Goal: Navigation & Orientation: Find specific page/section

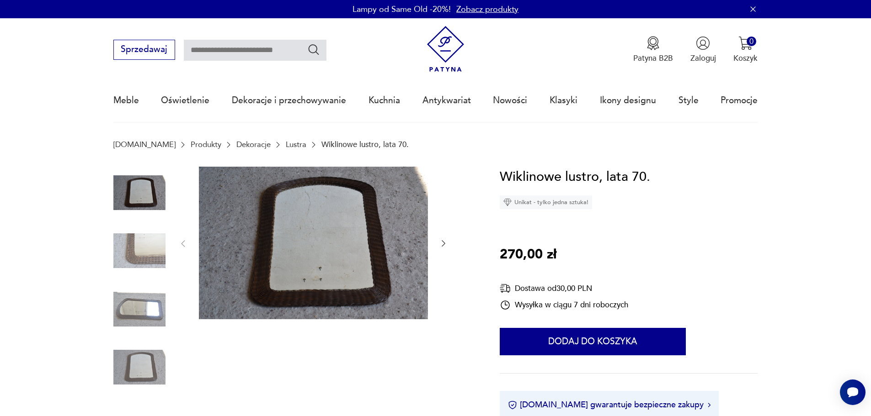
click at [147, 320] on img at bounding box center [139, 309] width 52 height 52
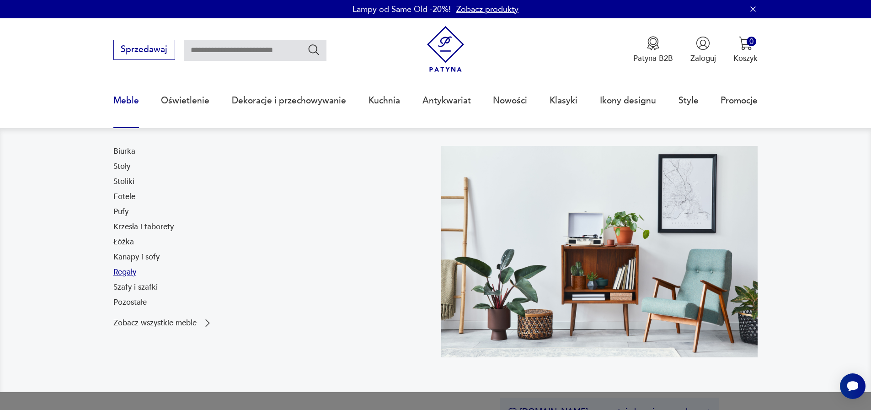
click at [128, 272] on link "Regały" at bounding box center [124, 272] width 23 height 11
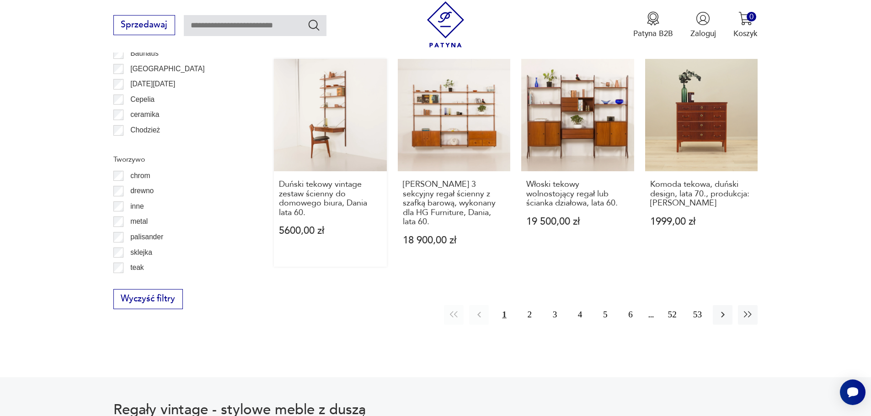
scroll to position [1218, 0]
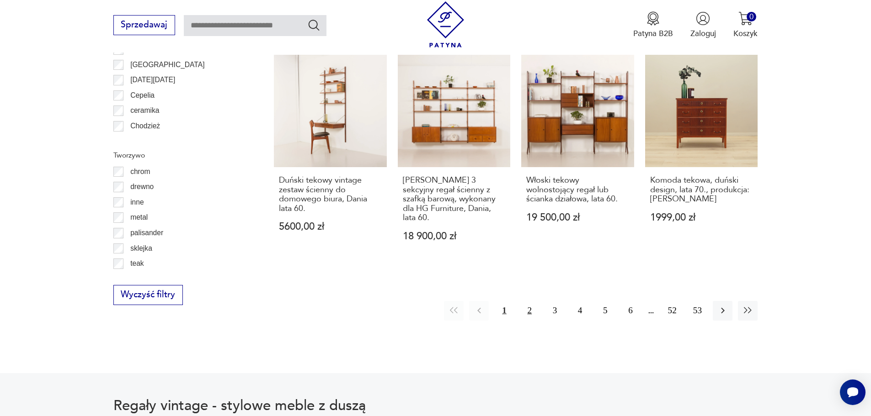
click at [534, 301] on button "2" at bounding box center [530, 311] width 20 height 20
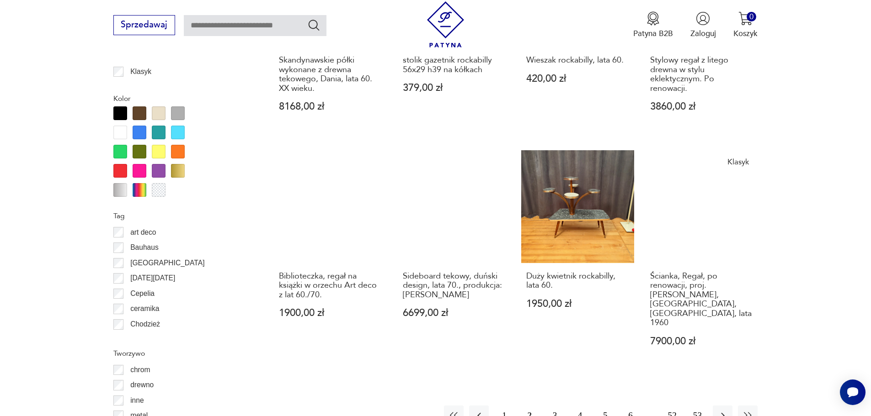
scroll to position [1082, 0]
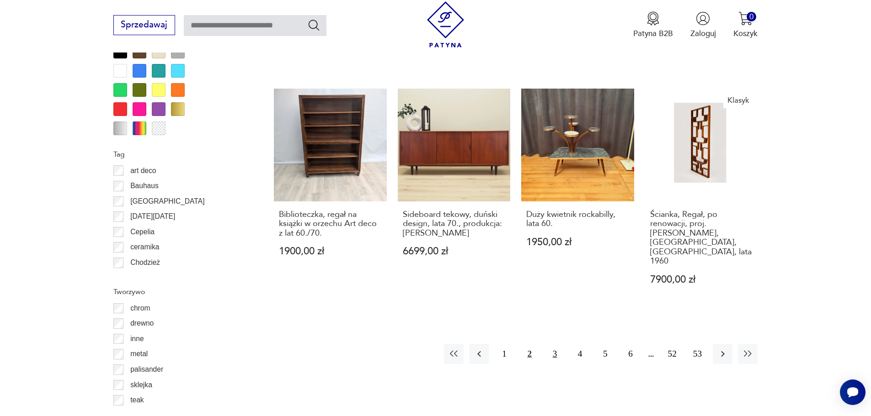
click at [550, 344] on button "3" at bounding box center [555, 354] width 20 height 20
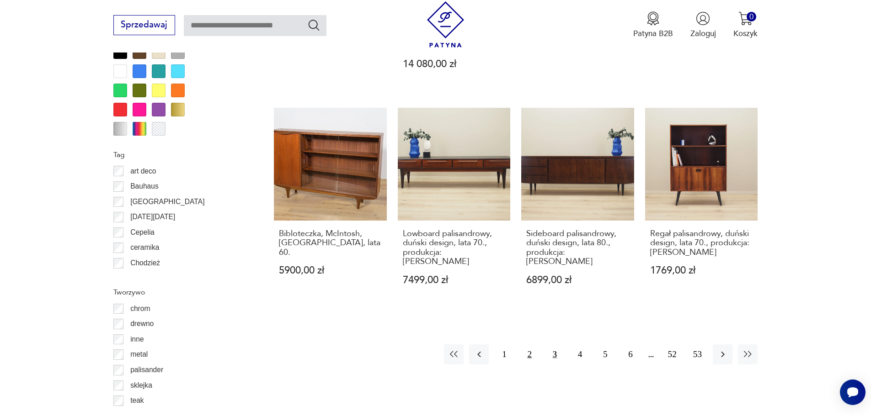
scroll to position [1082, 0]
click at [577, 344] on button "4" at bounding box center [580, 354] width 20 height 20
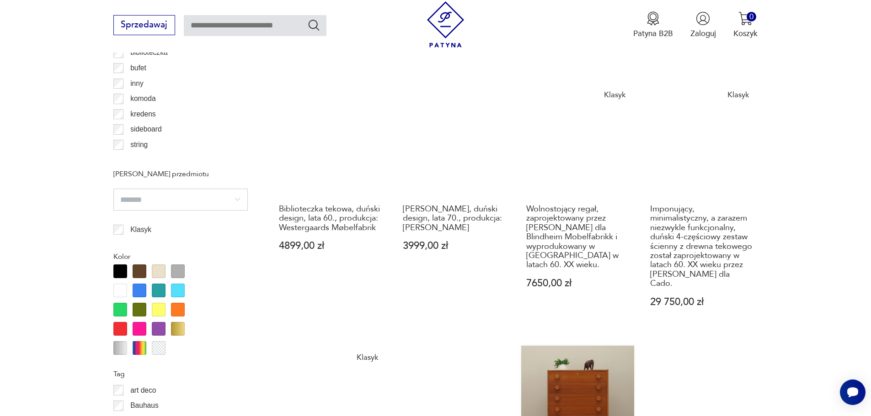
scroll to position [1127, 0]
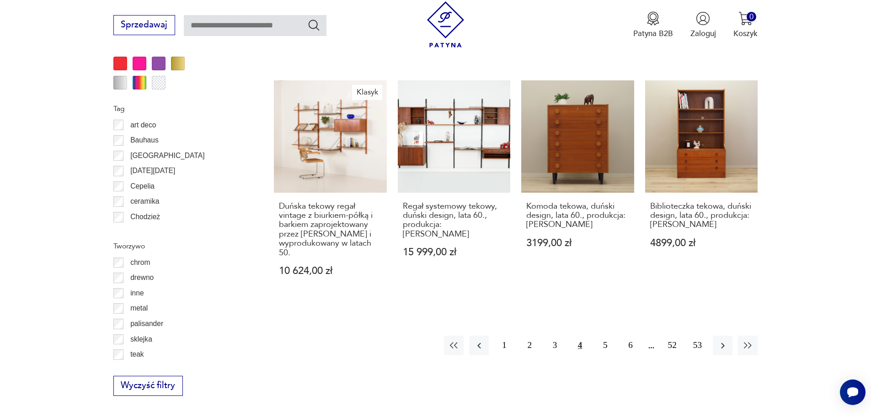
click at [603, 336] on button "5" at bounding box center [605, 346] width 20 height 20
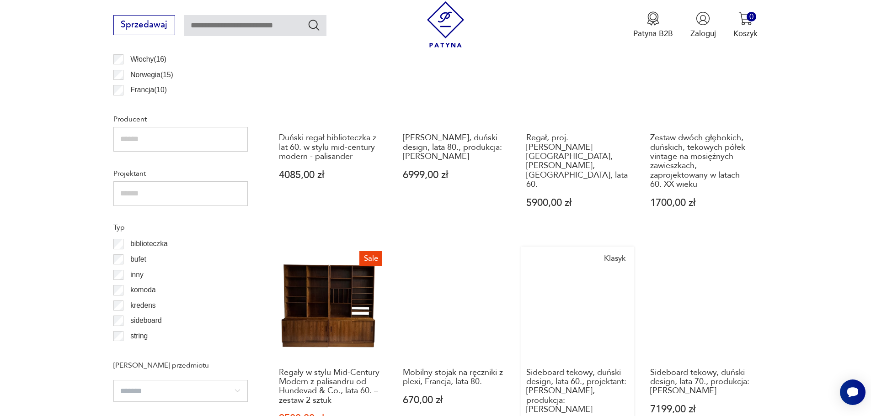
scroll to position [1036, 0]
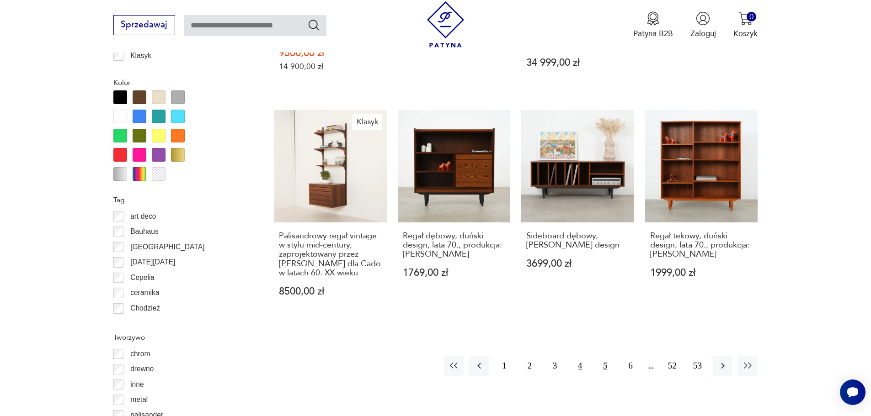
click at [578, 366] on button "4" at bounding box center [580, 367] width 20 height 20
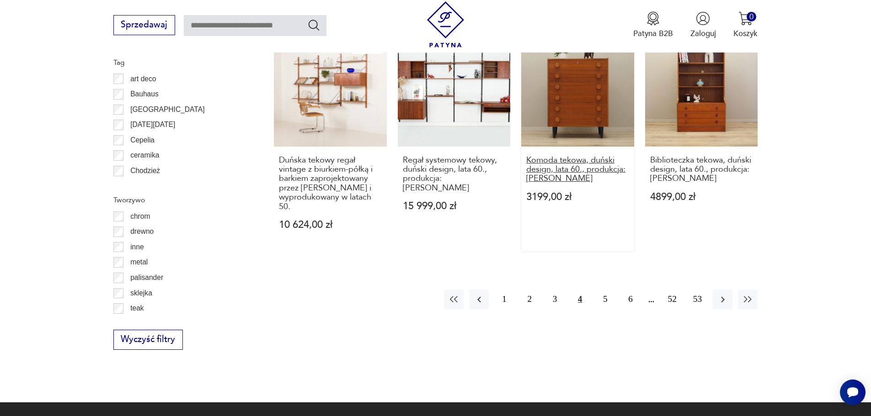
scroll to position [1265, 0]
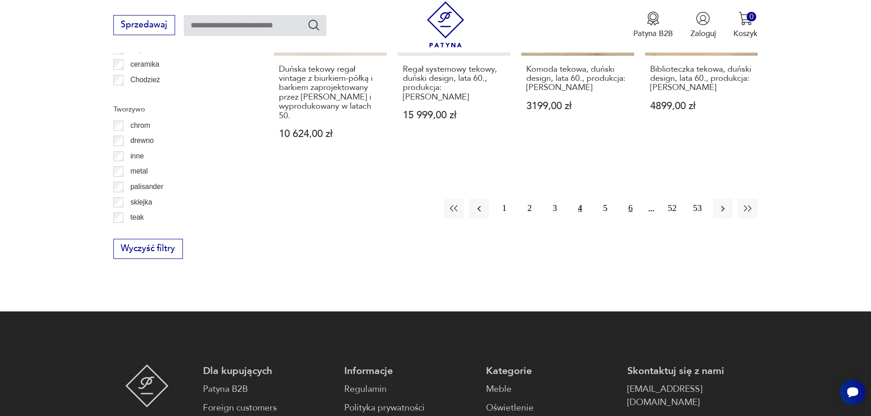
click at [626, 199] on button "6" at bounding box center [630, 209] width 20 height 20
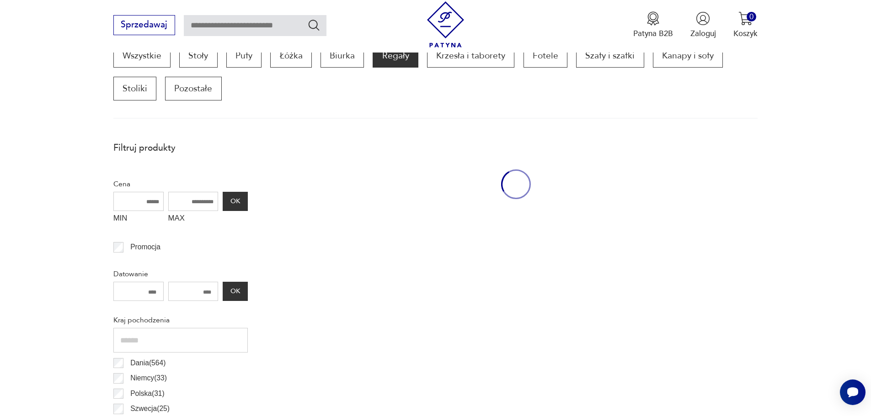
scroll to position [304, 0]
